Goal: Information Seeking & Learning: Learn about a topic

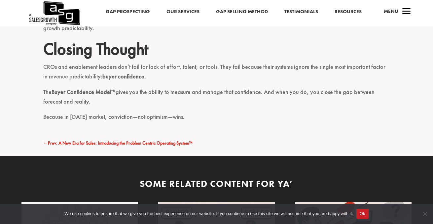
scroll to position [1015, 0]
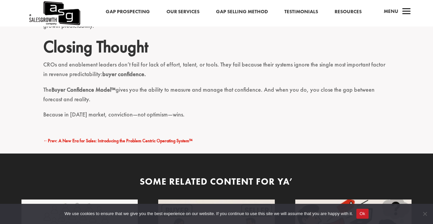
click at [177, 110] on p "Because in [DATE] market, conviction—not optimism—wins." at bounding box center [216, 115] width 346 height 10
click at [182, 91] on p "The Buyer Confidence Model™ gives you the ability to measure and manage that co…" at bounding box center [216, 97] width 346 height 25
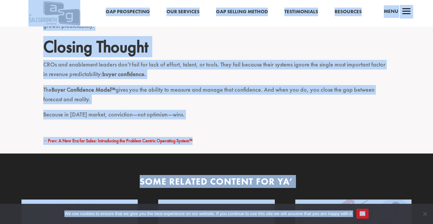
click at [182, 90] on p "The Buyer Confidence Model™ gives you the ability to measure and manage that co…" at bounding box center [216, 97] width 346 height 25
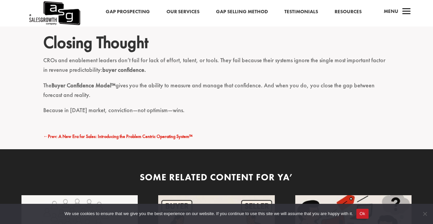
scroll to position [1019, 0]
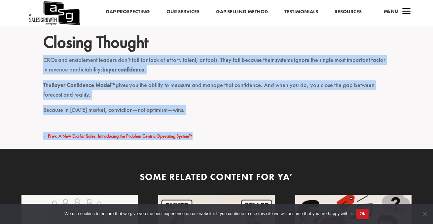
drag, startPoint x: 200, startPoint y: 120, endPoint x: 126, endPoint y: 37, distance: 111.6
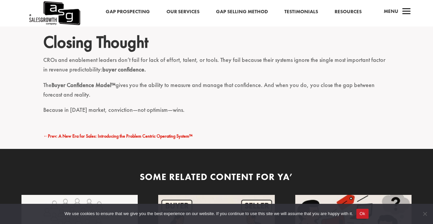
click at [209, 132] on div "← Prev: A New Era for Sales: Introducing the Problem Centric Operating System™" at bounding box center [216, 136] width 346 height 8
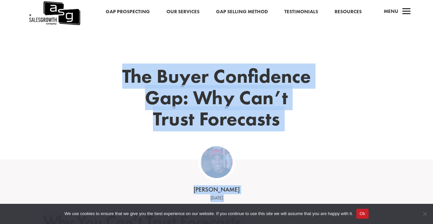
scroll to position [0, 0]
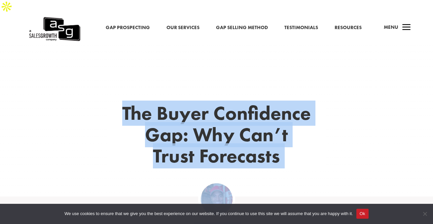
drag, startPoint x: 204, startPoint y: 121, endPoint x: 107, endPoint y: 106, distance: 99.0
copy div "Lor Ipsum Dolorsitam Con: Adi Eli’s Doeiu Temporinc Utlabo Etdolorem 06, 7961 A…"
